Goal: Information Seeking & Learning: Learn about a topic

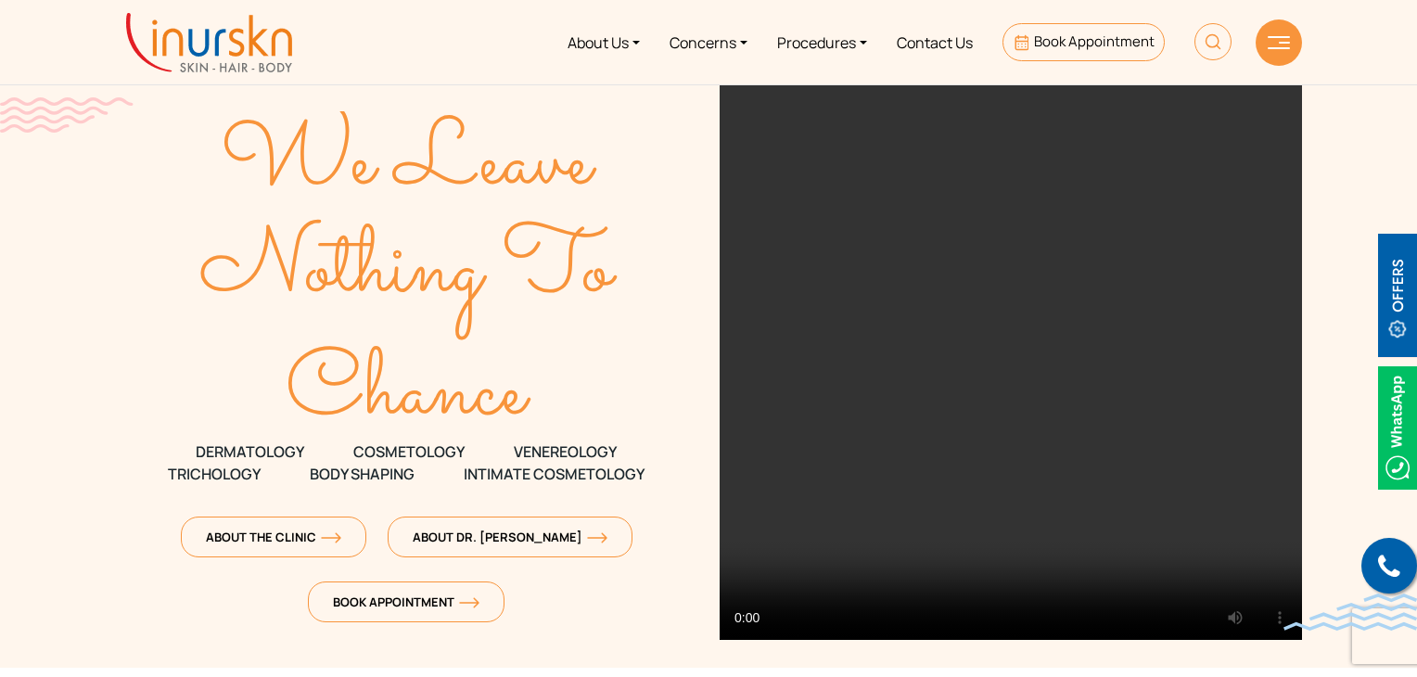
click at [1284, 46] on img at bounding box center [1278, 42] width 22 height 13
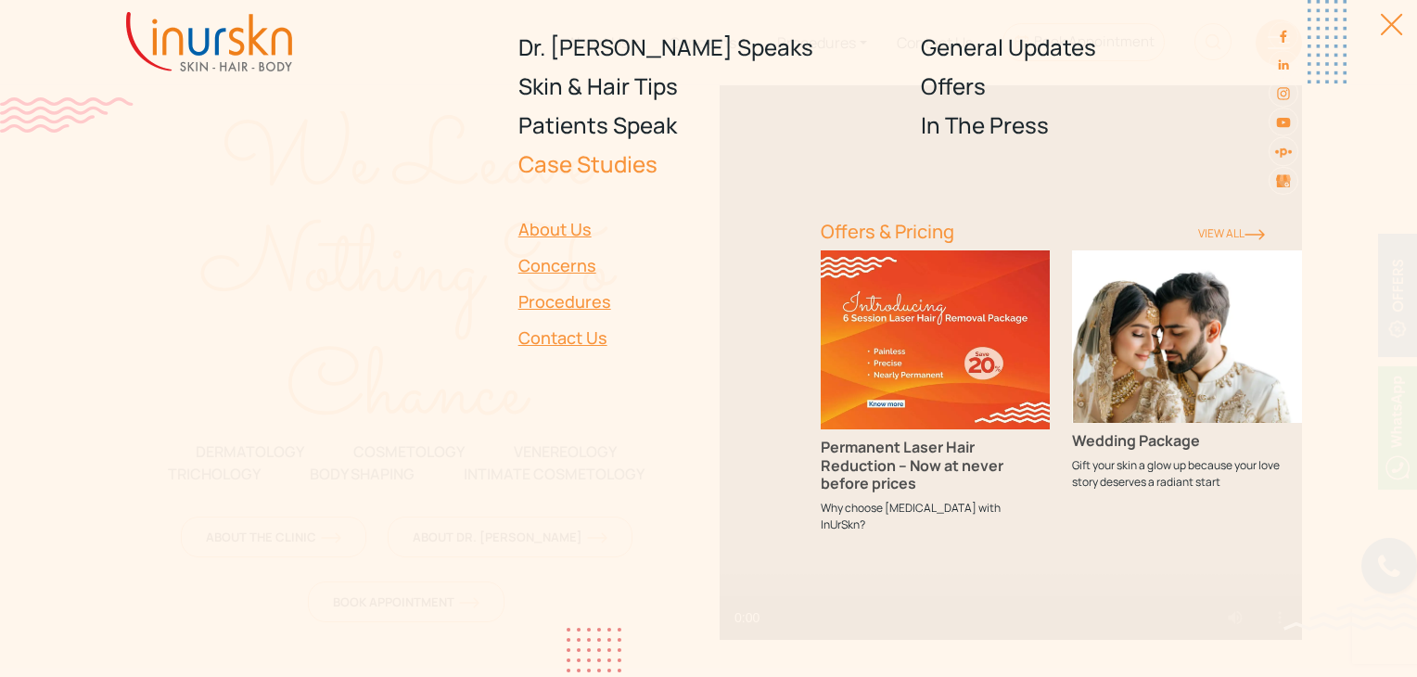
click at [566, 162] on link "Case Studies" at bounding box center [708, 164] width 381 height 39
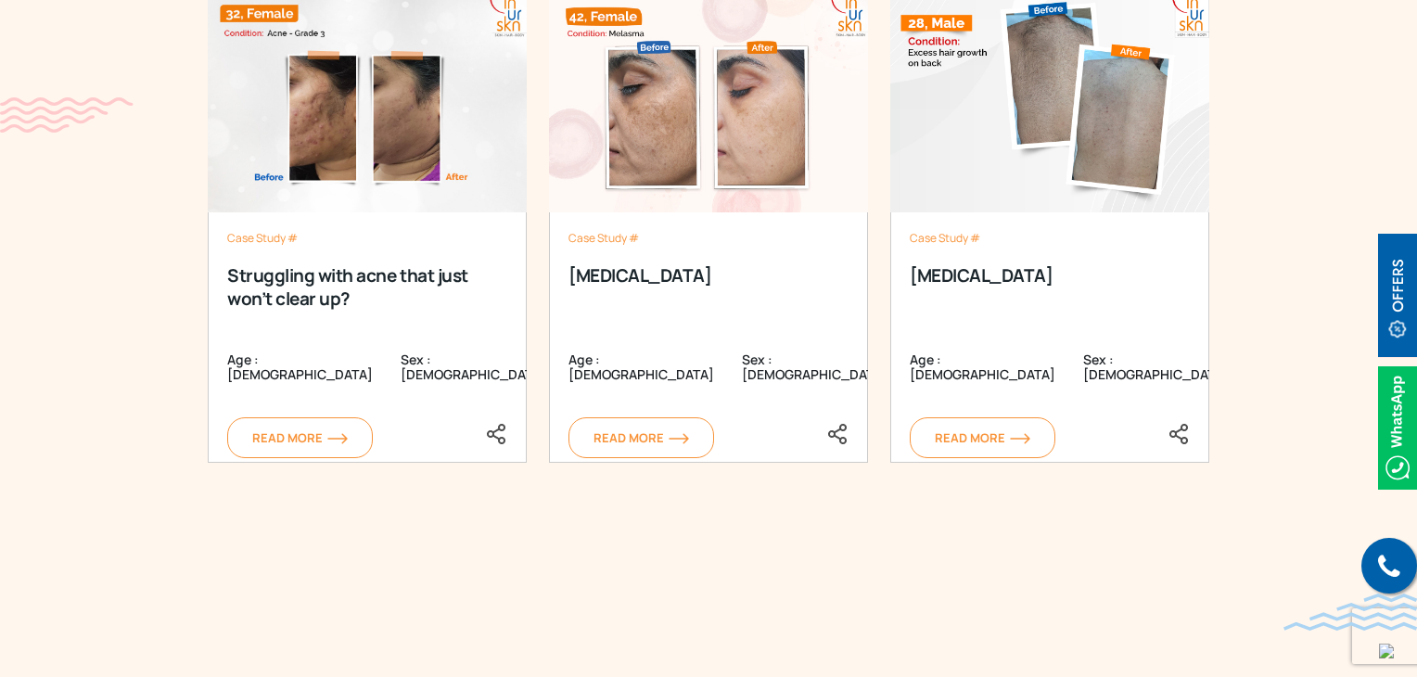
scroll to position [2132, 0]
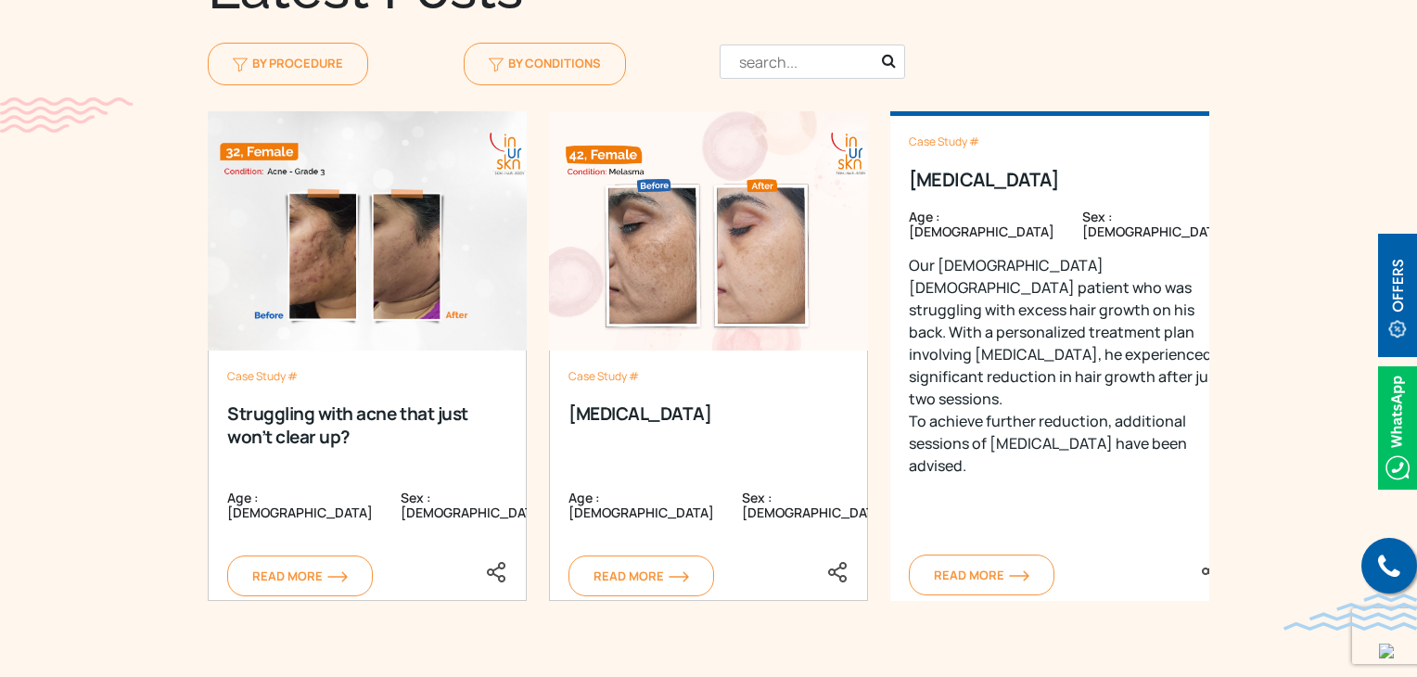
scroll to position [2040, 0]
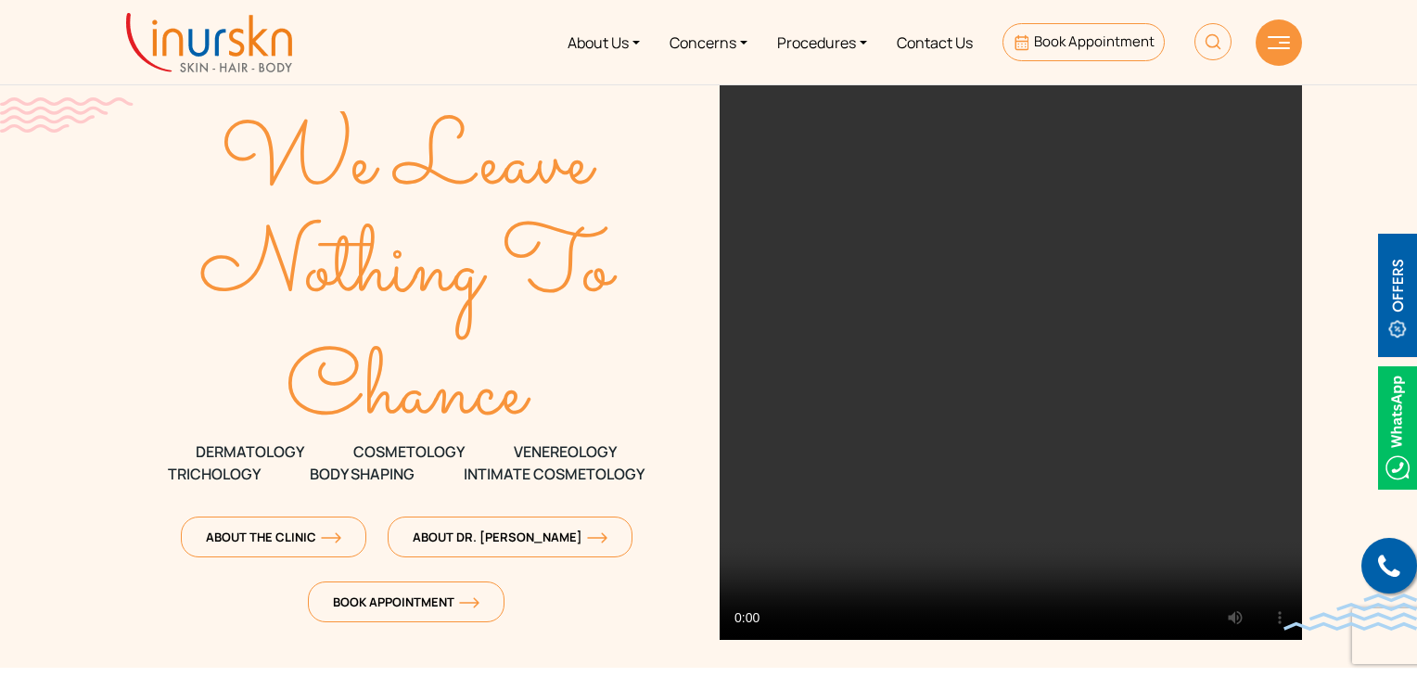
click at [1278, 40] on img at bounding box center [1278, 42] width 22 height 13
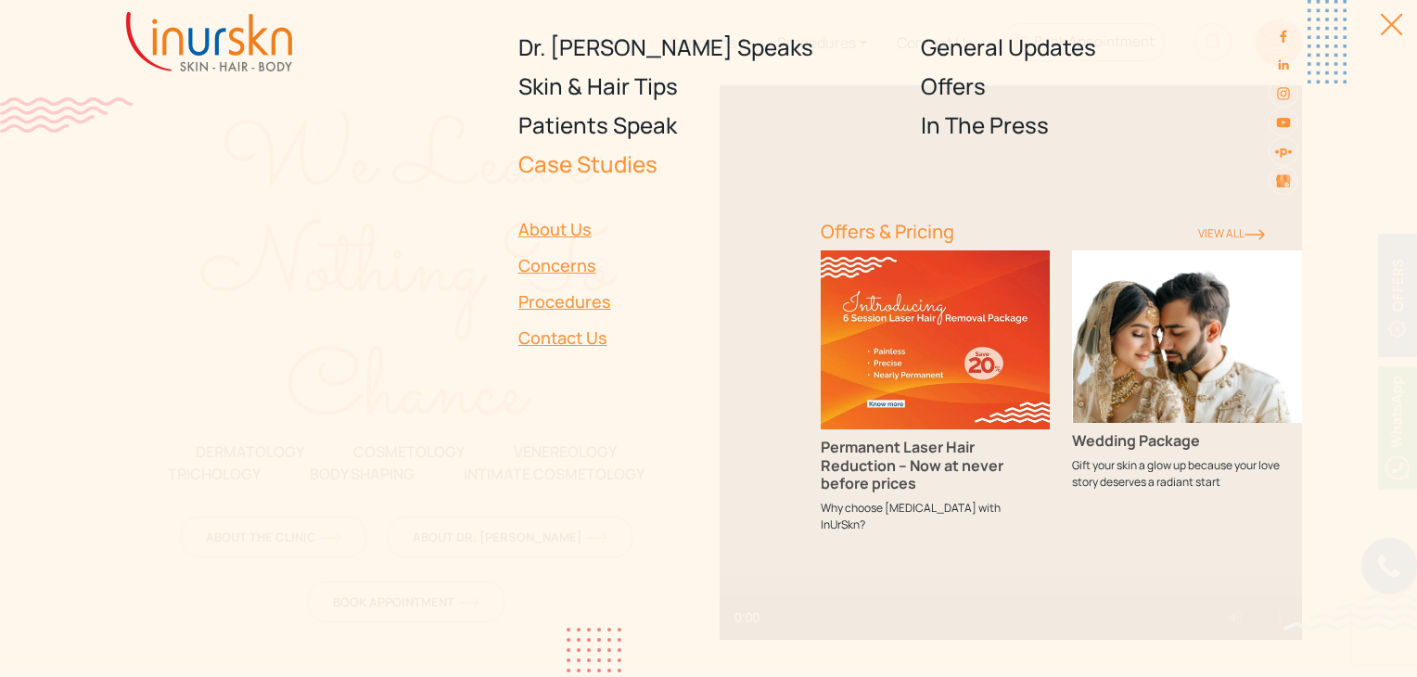
click at [603, 172] on link "Case Studies" at bounding box center [708, 164] width 381 height 39
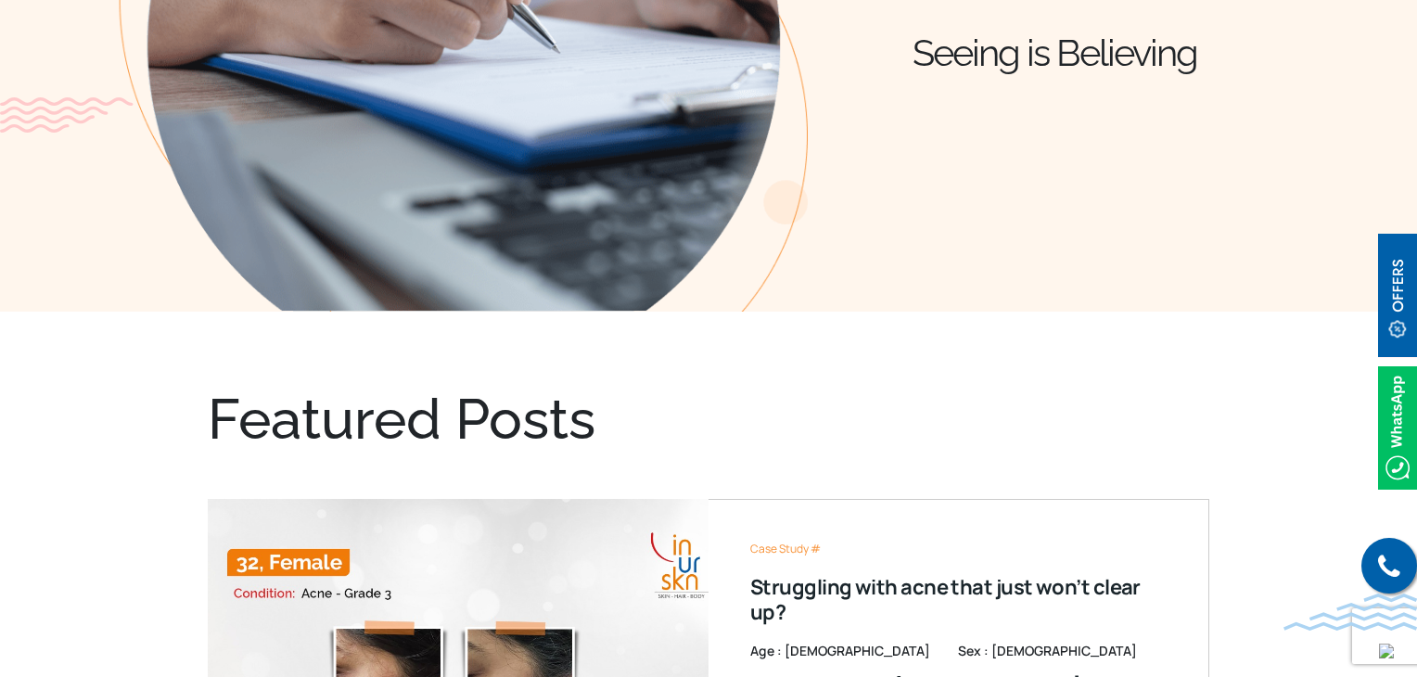
scroll to position [649, 0]
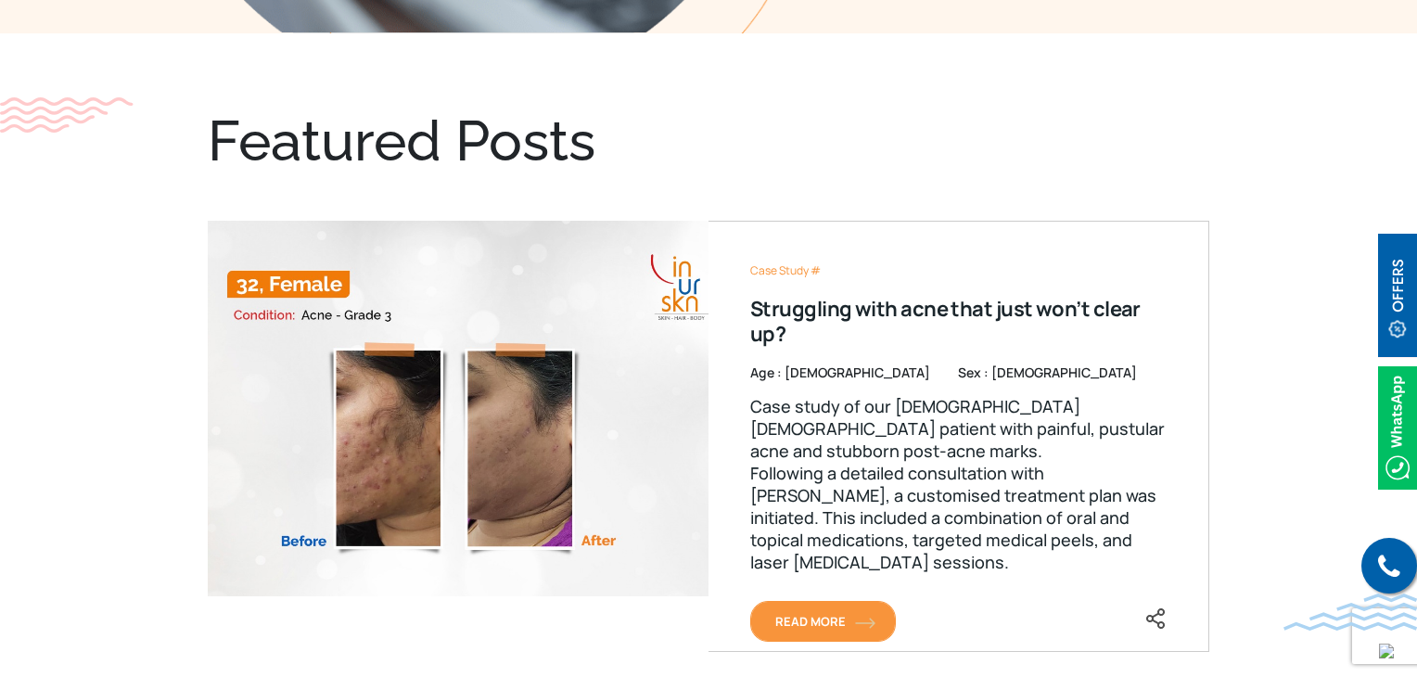
click at [831, 618] on span "Read More" at bounding box center [822, 621] width 95 height 17
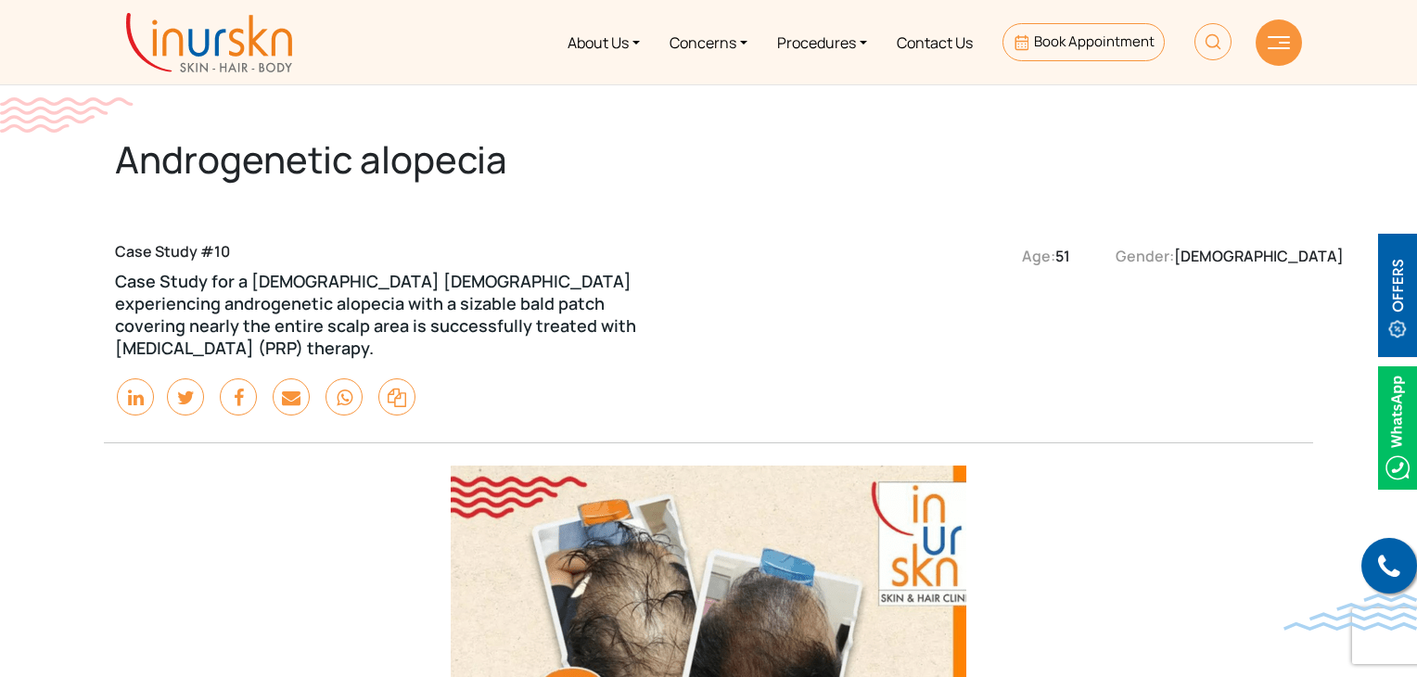
click at [1268, 34] on div at bounding box center [1278, 42] width 46 height 46
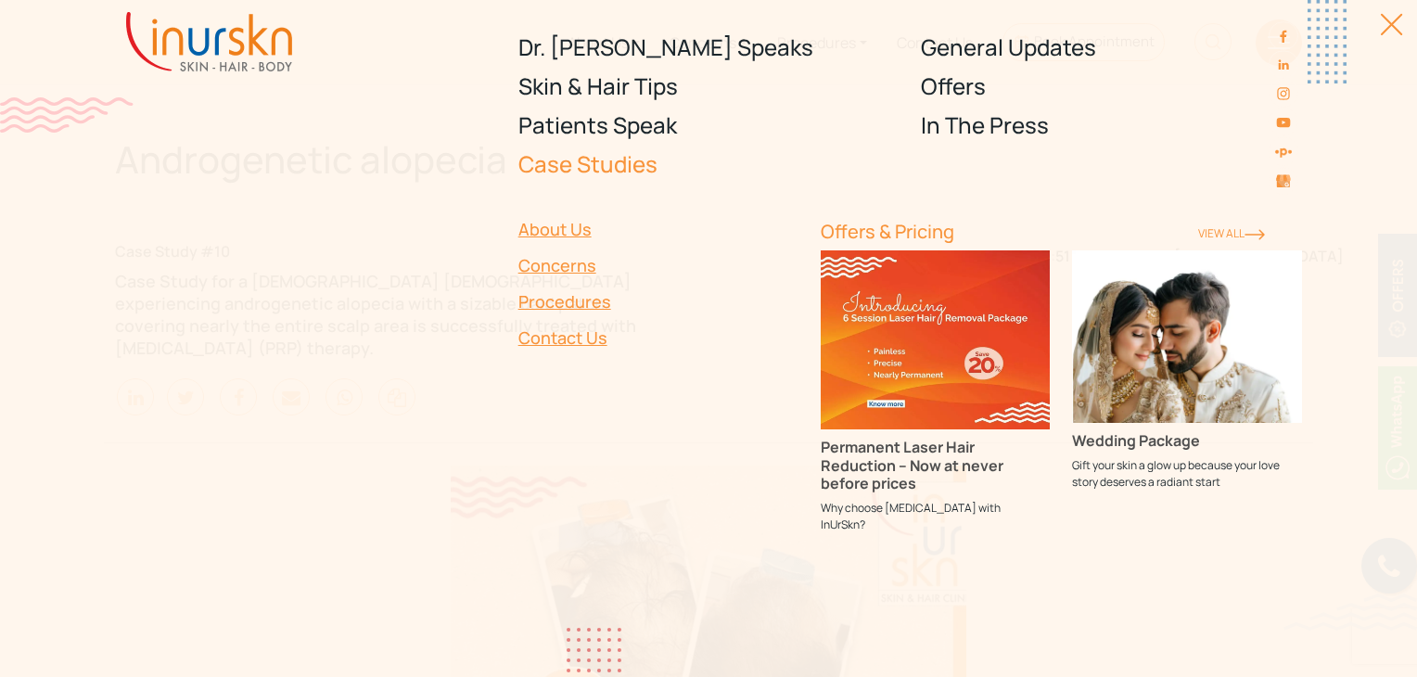
click at [572, 167] on link "Case Studies" at bounding box center [708, 164] width 381 height 39
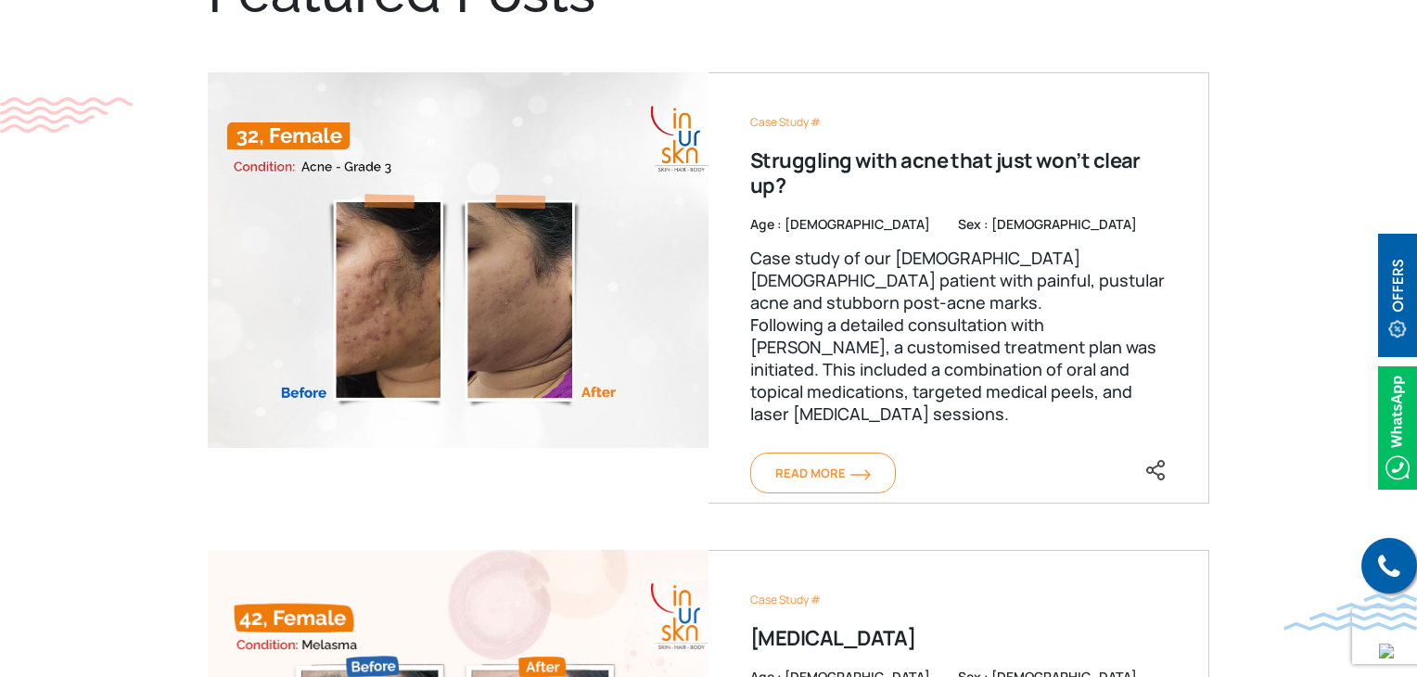
scroll to position [834, 0]
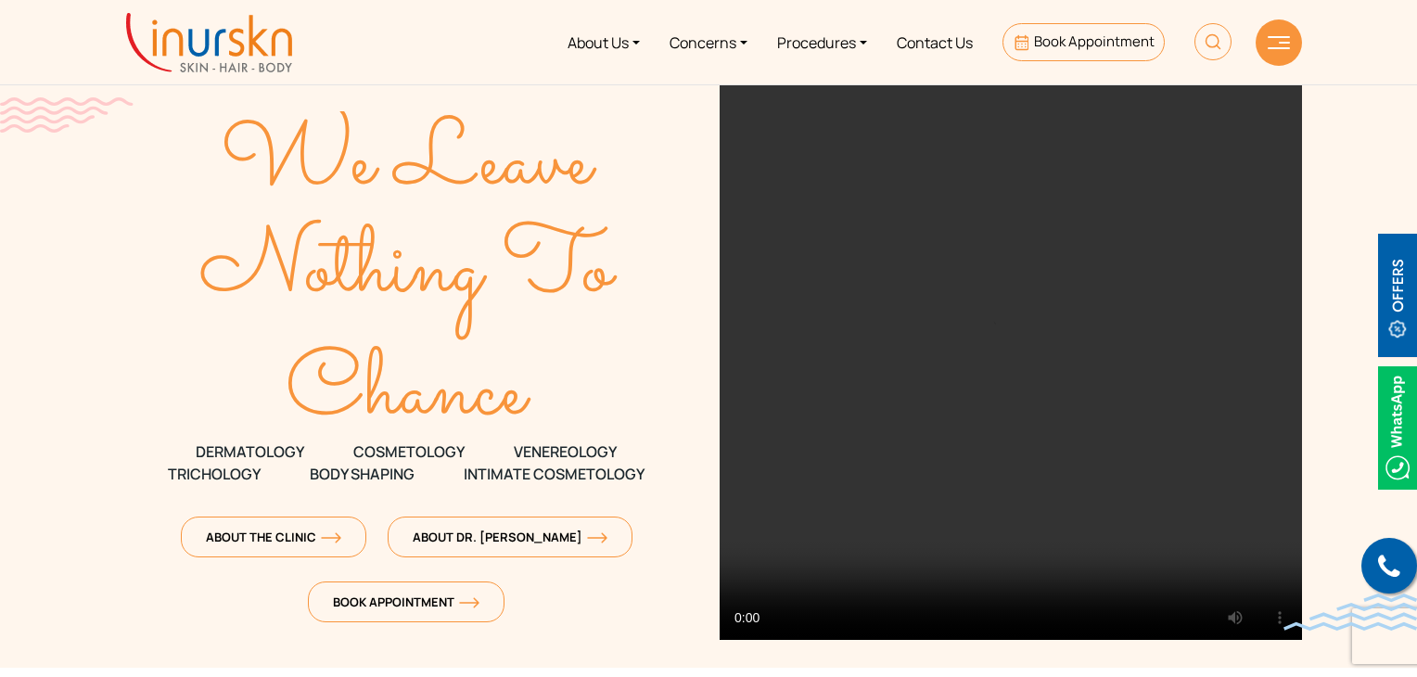
click at [1277, 41] on img at bounding box center [1278, 42] width 22 height 13
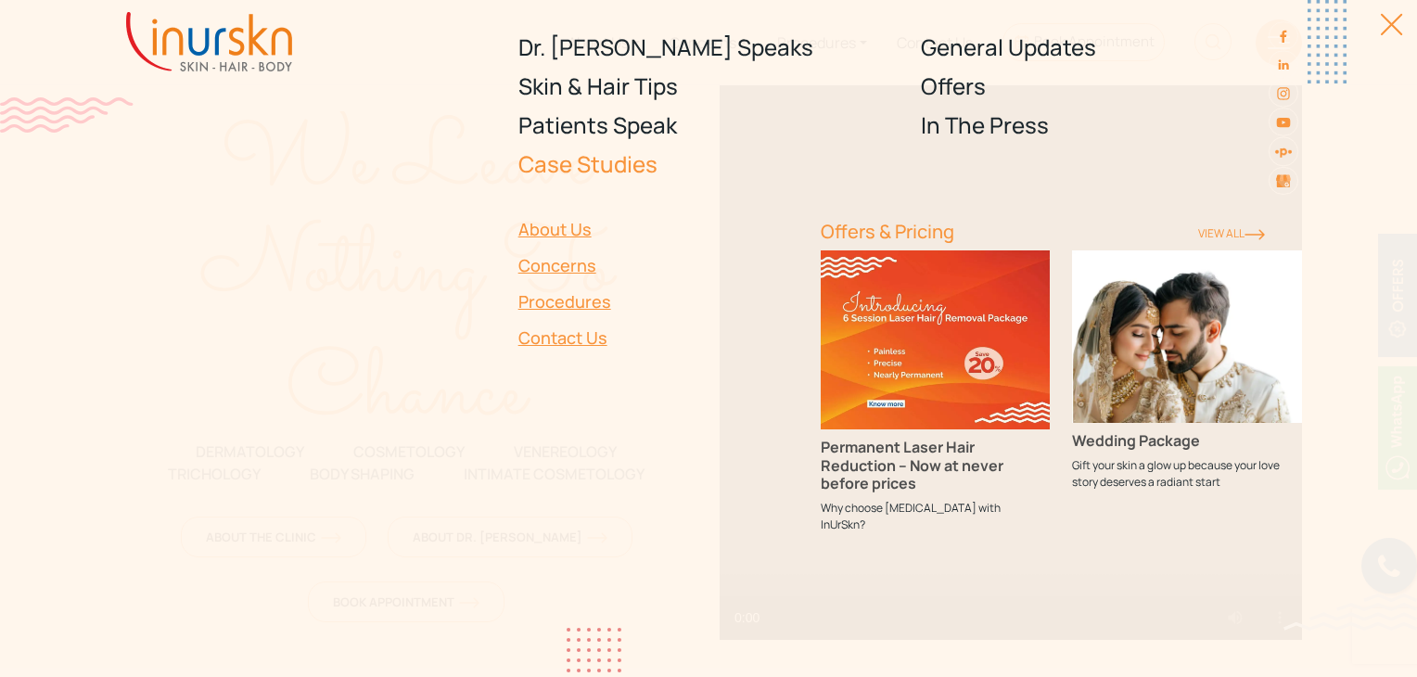
click at [626, 161] on link "Case Studies" at bounding box center [708, 164] width 381 height 39
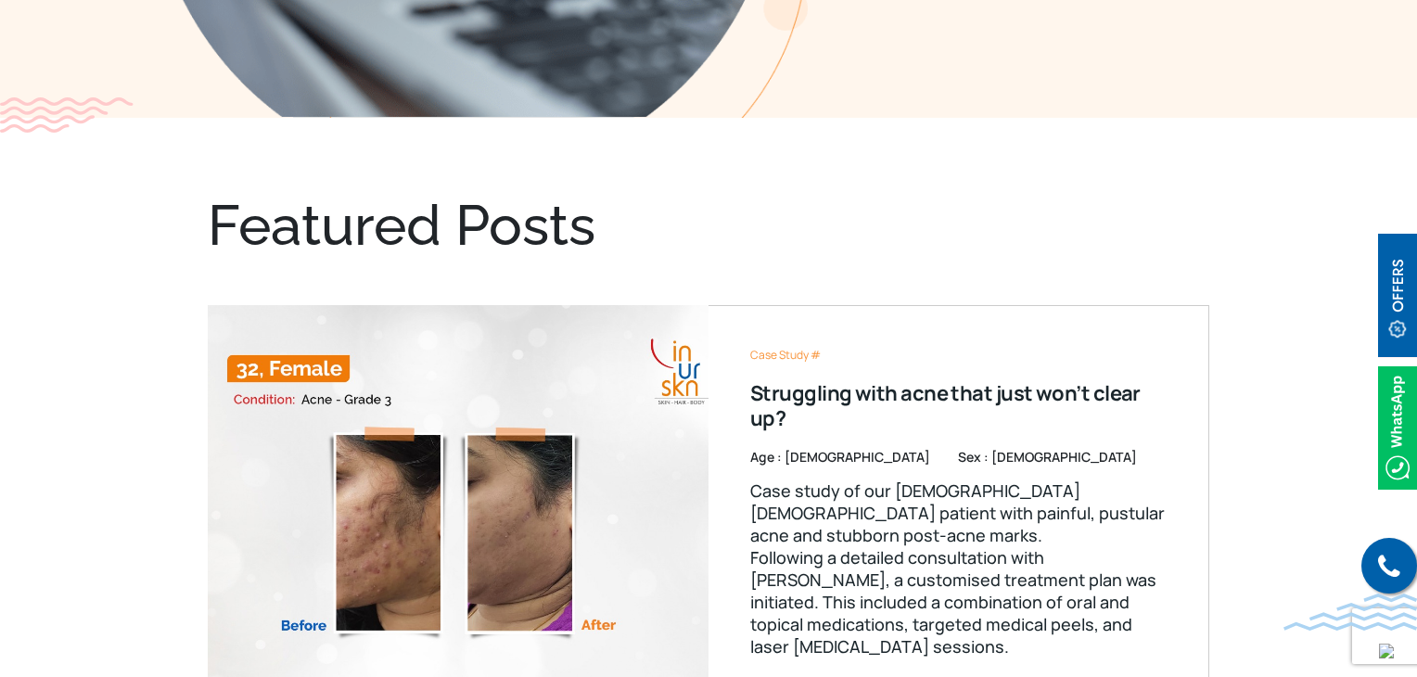
scroll to position [556, 0]
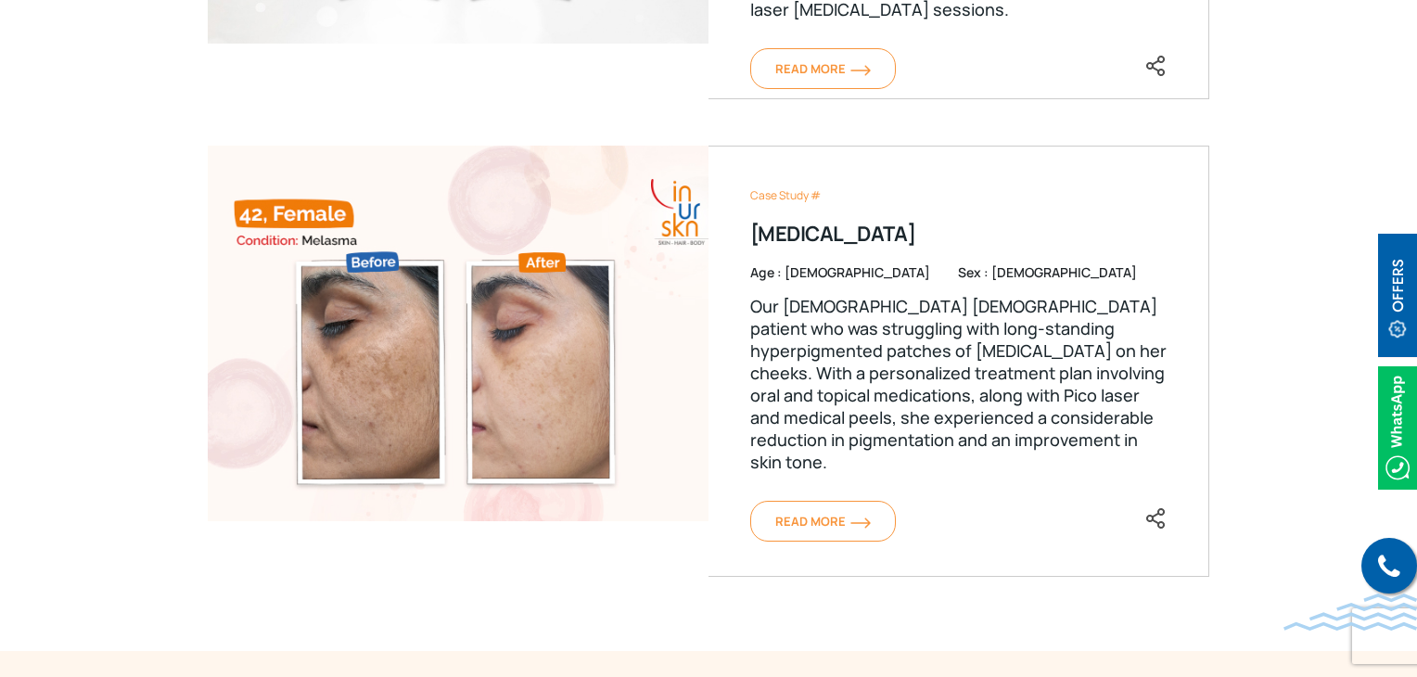
scroll to position [1225, 0]
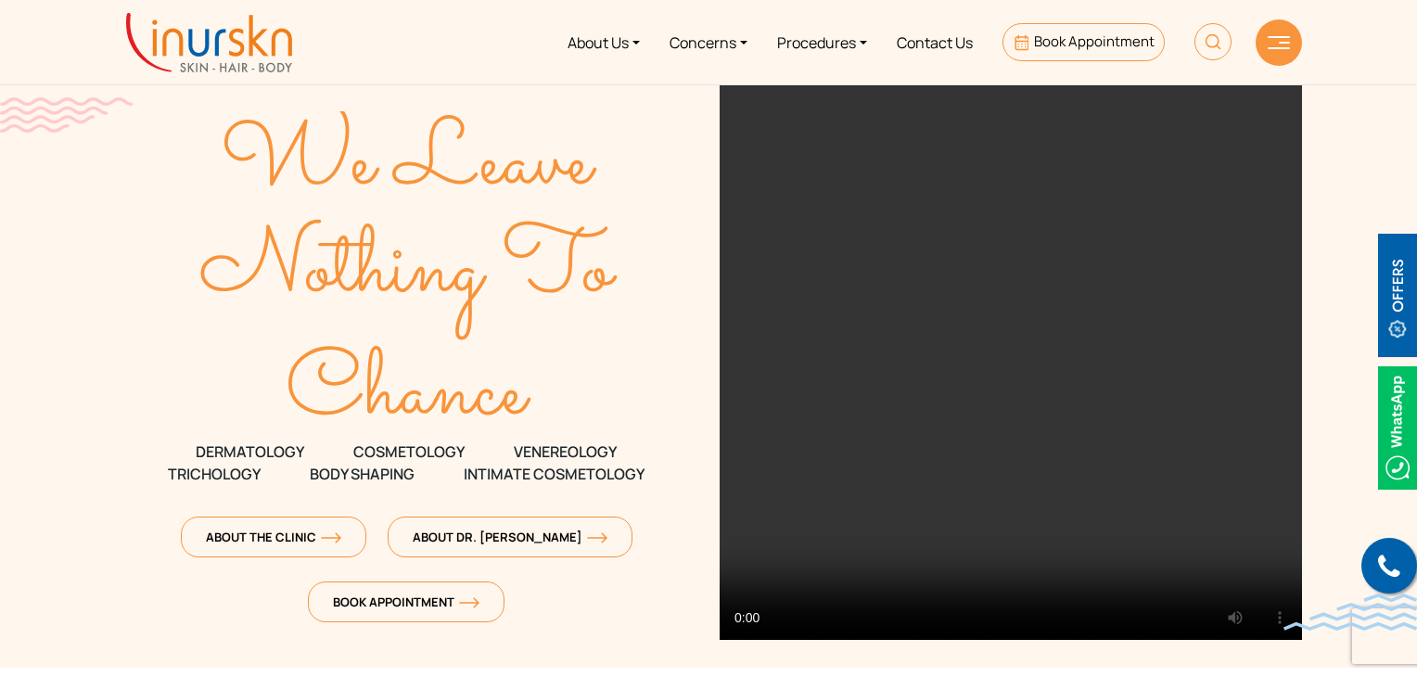
click at [1279, 42] on img at bounding box center [1278, 42] width 22 height 13
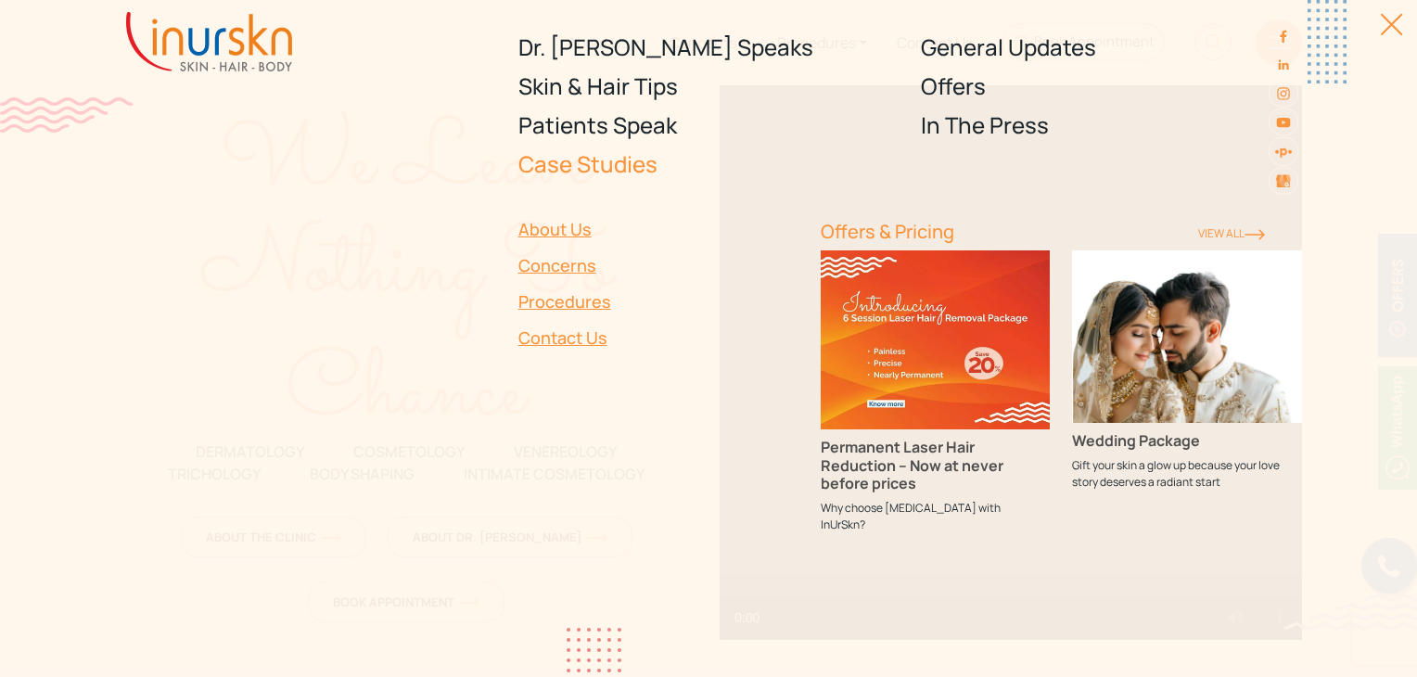
click at [561, 170] on link "Case Studies" at bounding box center [708, 164] width 381 height 39
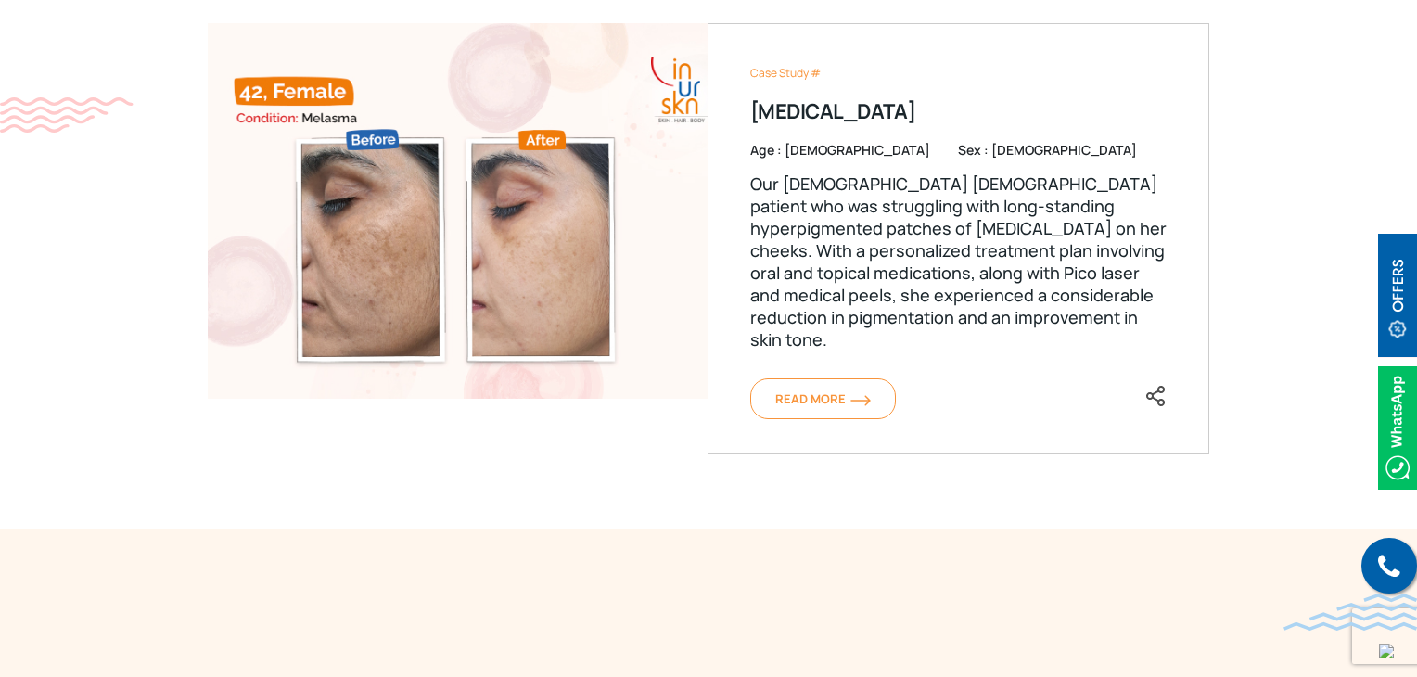
scroll to position [1391, 0]
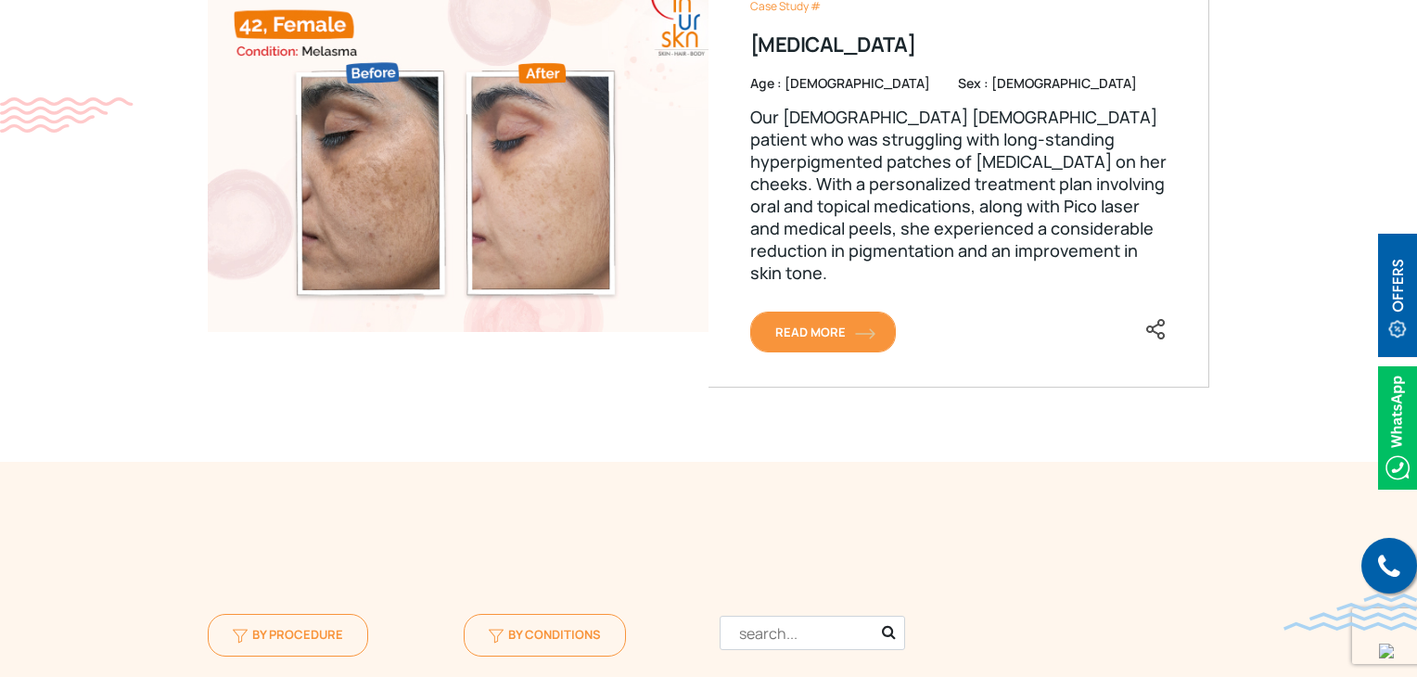
click at [853, 325] on link "Read More" at bounding box center [823, 331] width 146 height 41
